Goal: Information Seeking & Learning: Learn about a topic

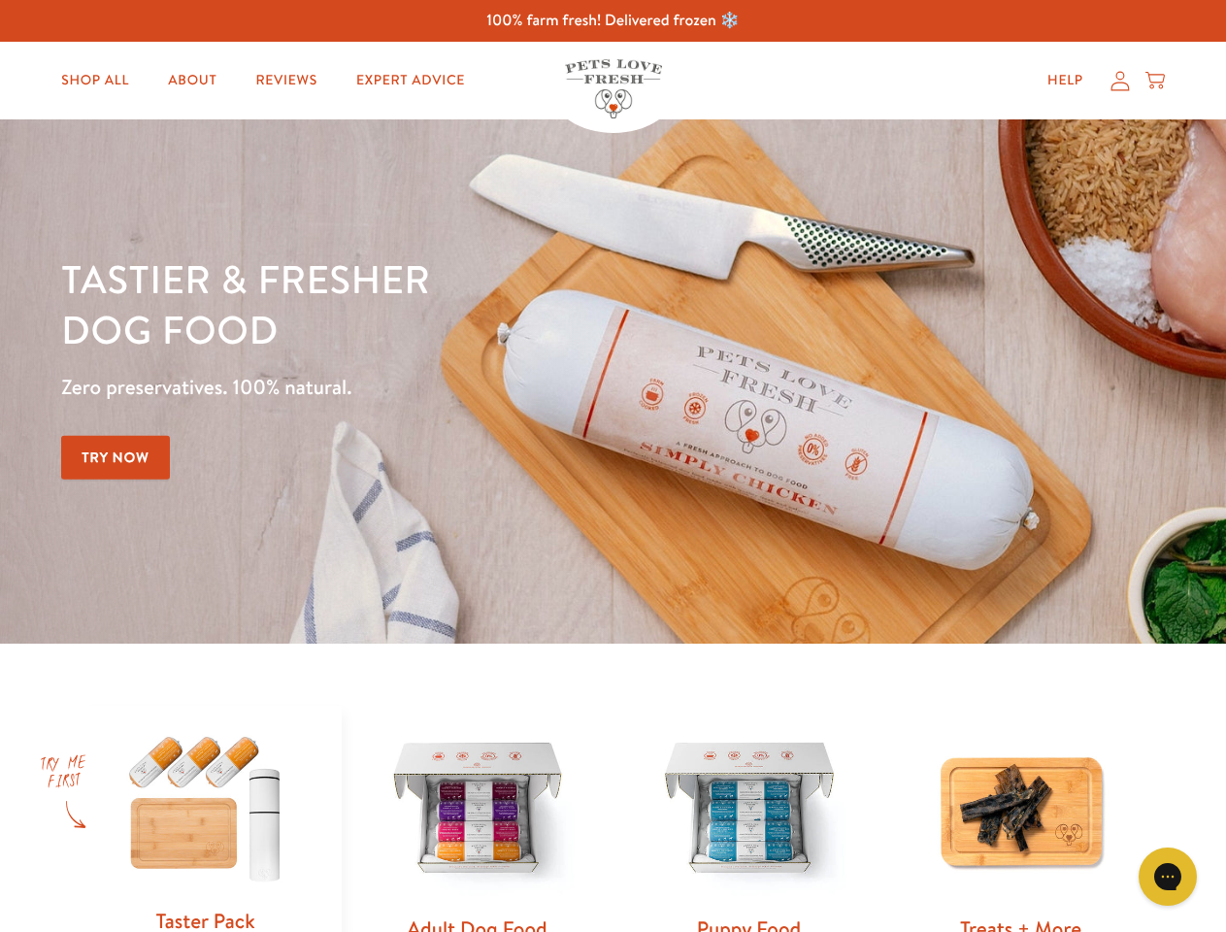
click at [612, 466] on div "Tastier & fresher dog food Zero preservatives. 100% natural. Try Now" at bounding box center [429, 381] width 736 height 256
click at [1168, 876] on icon "Gorgias live chat" at bounding box center [1167, 876] width 18 height 18
